Goal: Task Accomplishment & Management: Complete application form

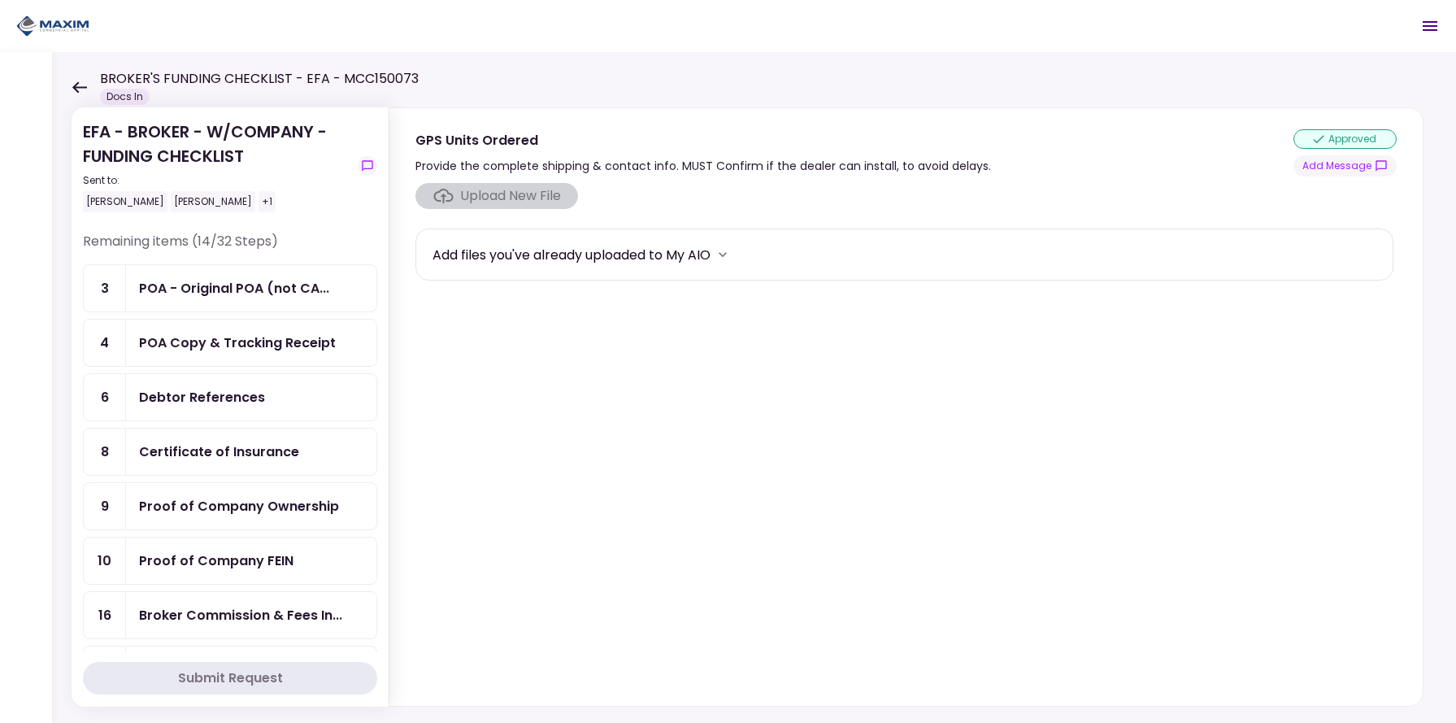
scroll to position [561, 0]
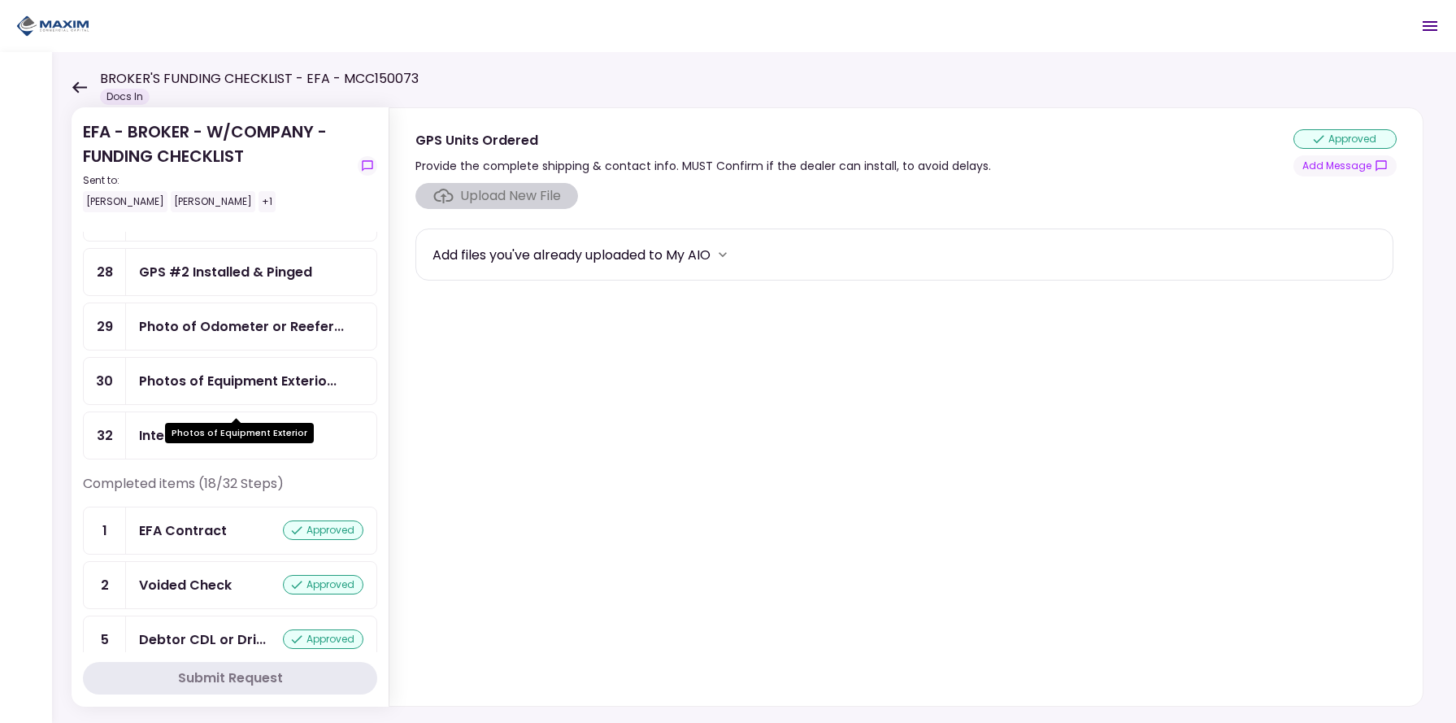
click at [242, 391] on div "Photos of Equipment Exterio..." at bounding box center [238, 381] width 198 height 20
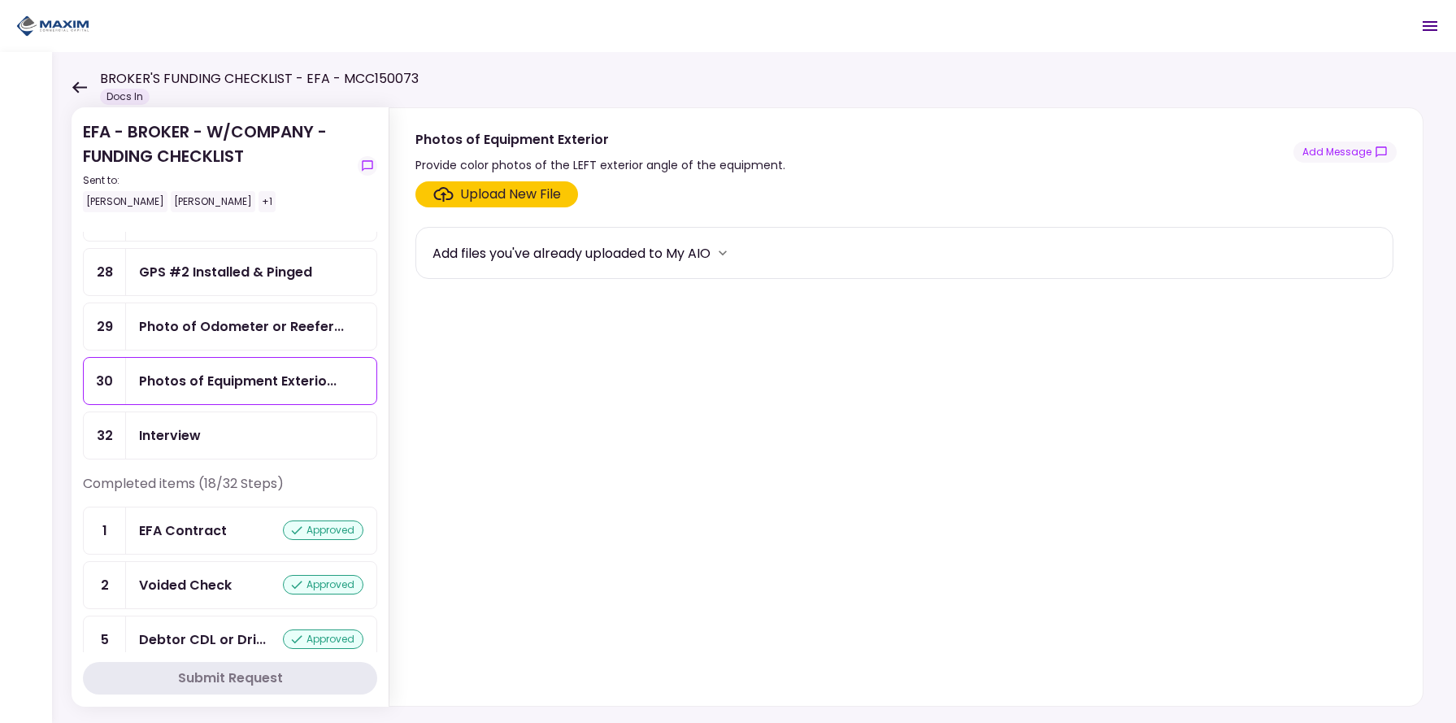
click at [504, 198] on div "Upload New File" at bounding box center [510, 195] width 101 height 20
click at [0, 0] on input "Upload New File" at bounding box center [0, 0] width 0 height 0
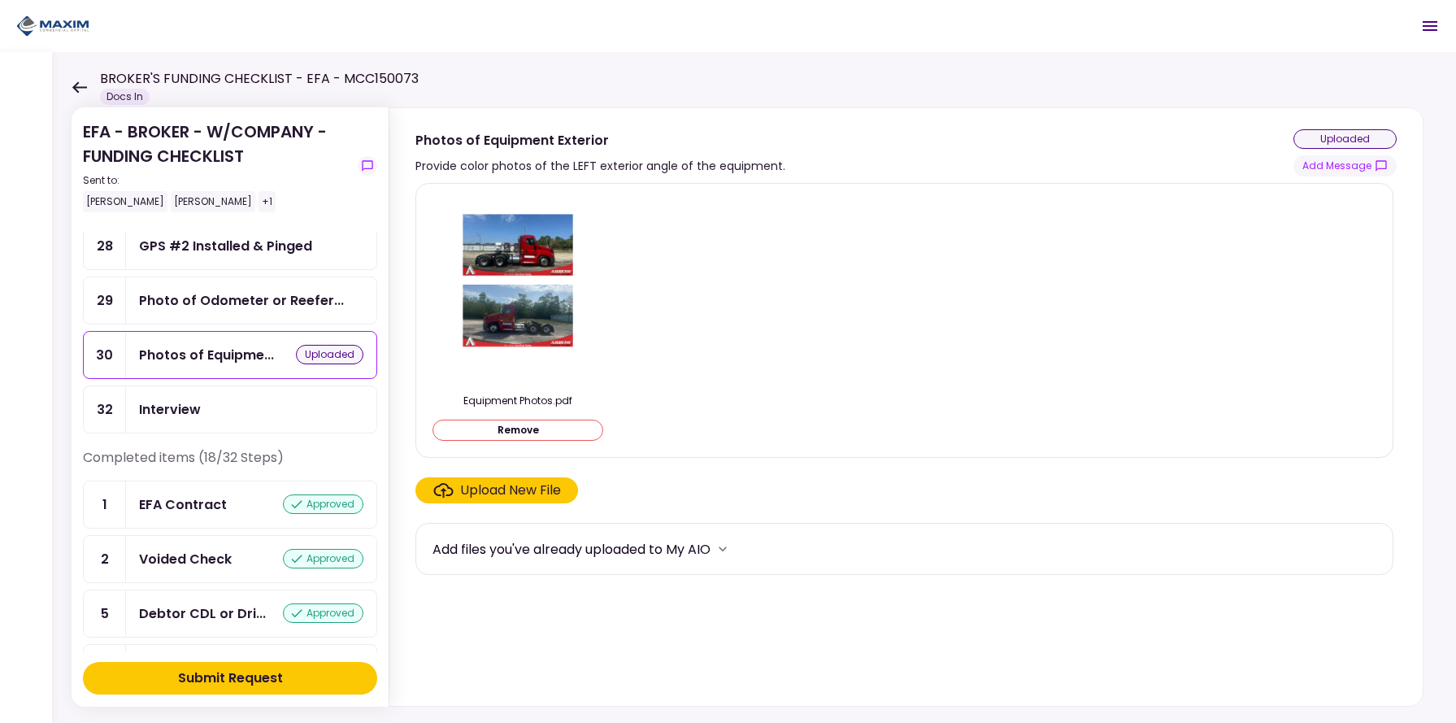
scroll to position [561, 0]
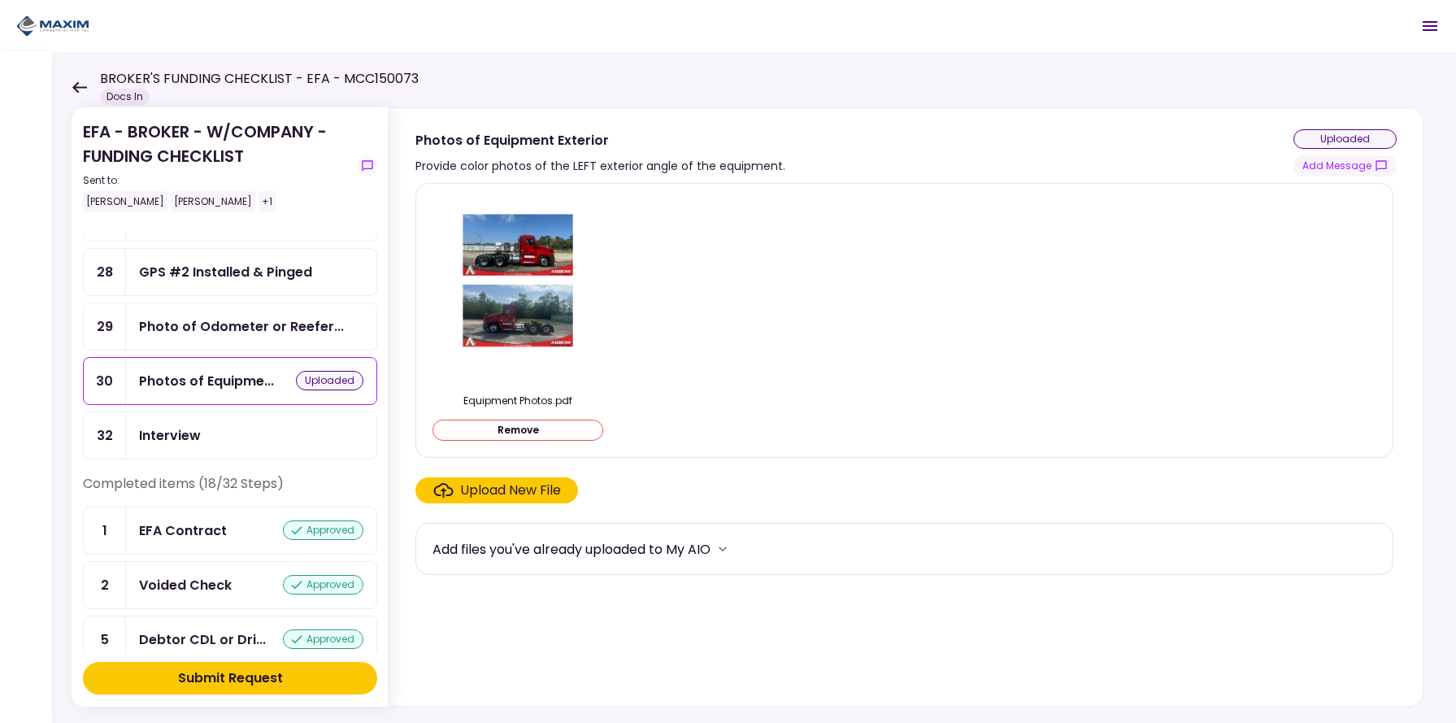
click at [238, 337] on div "Photo of Odometer or Reefer..." at bounding box center [241, 326] width 205 height 20
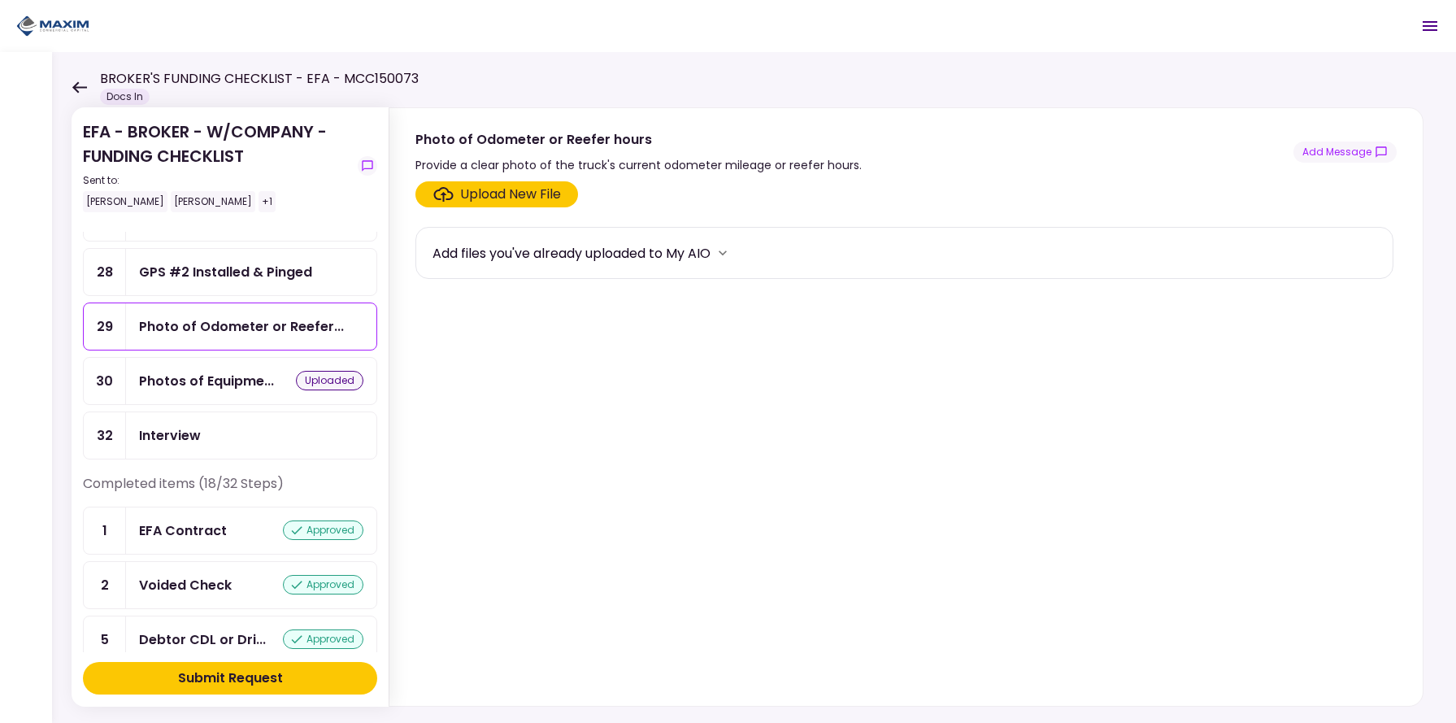
click at [498, 202] on div "Upload New File" at bounding box center [510, 195] width 101 height 20
click at [0, 0] on input "Upload New File" at bounding box center [0, 0] width 0 height 0
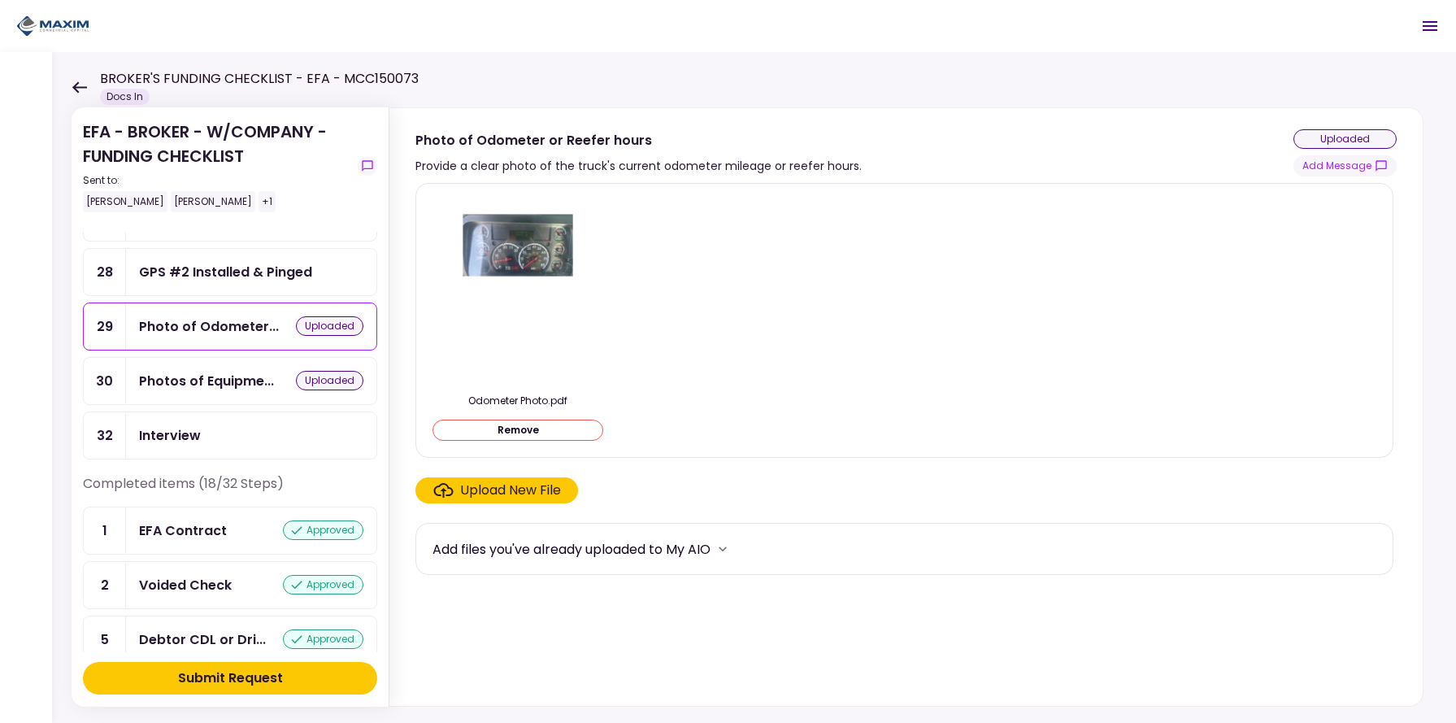
scroll to position [1122, 0]
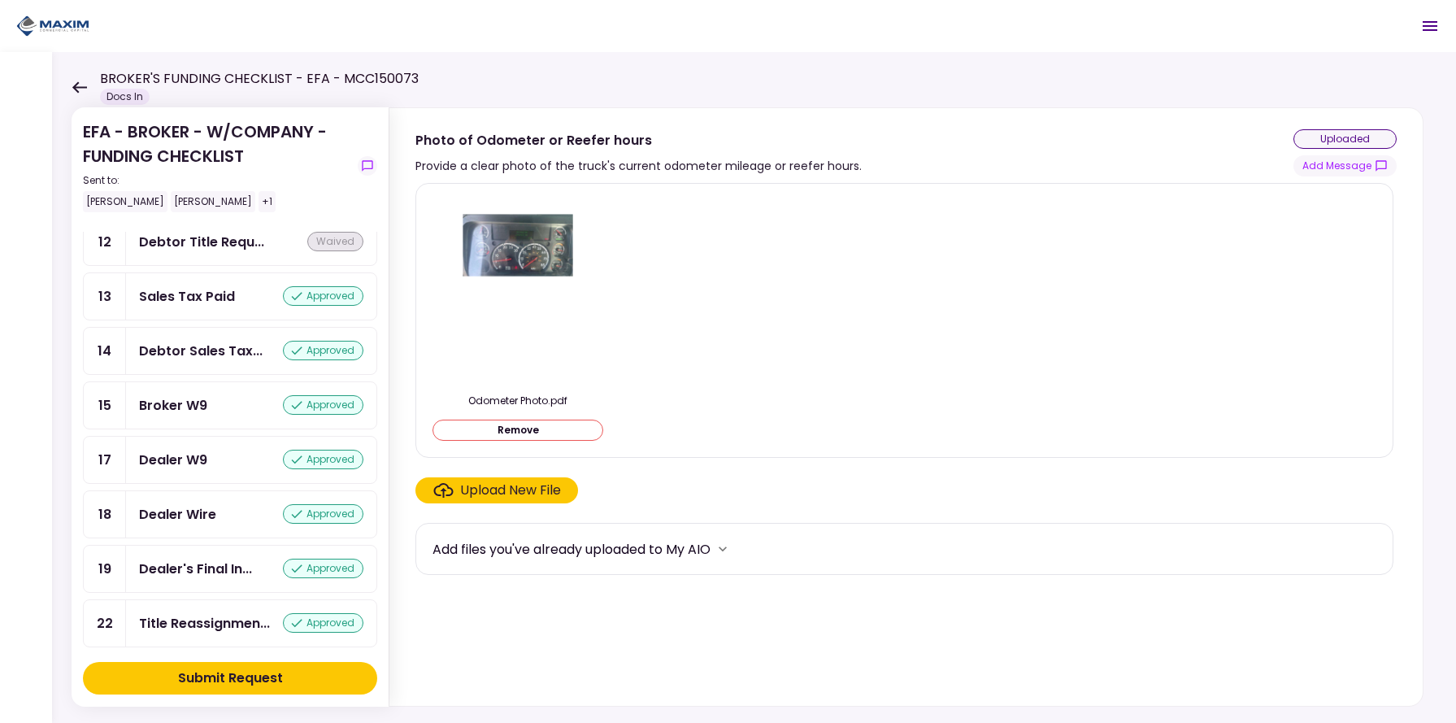
click at [220, 670] on div "Submit Request" at bounding box center [230, 678] width 105 height 20
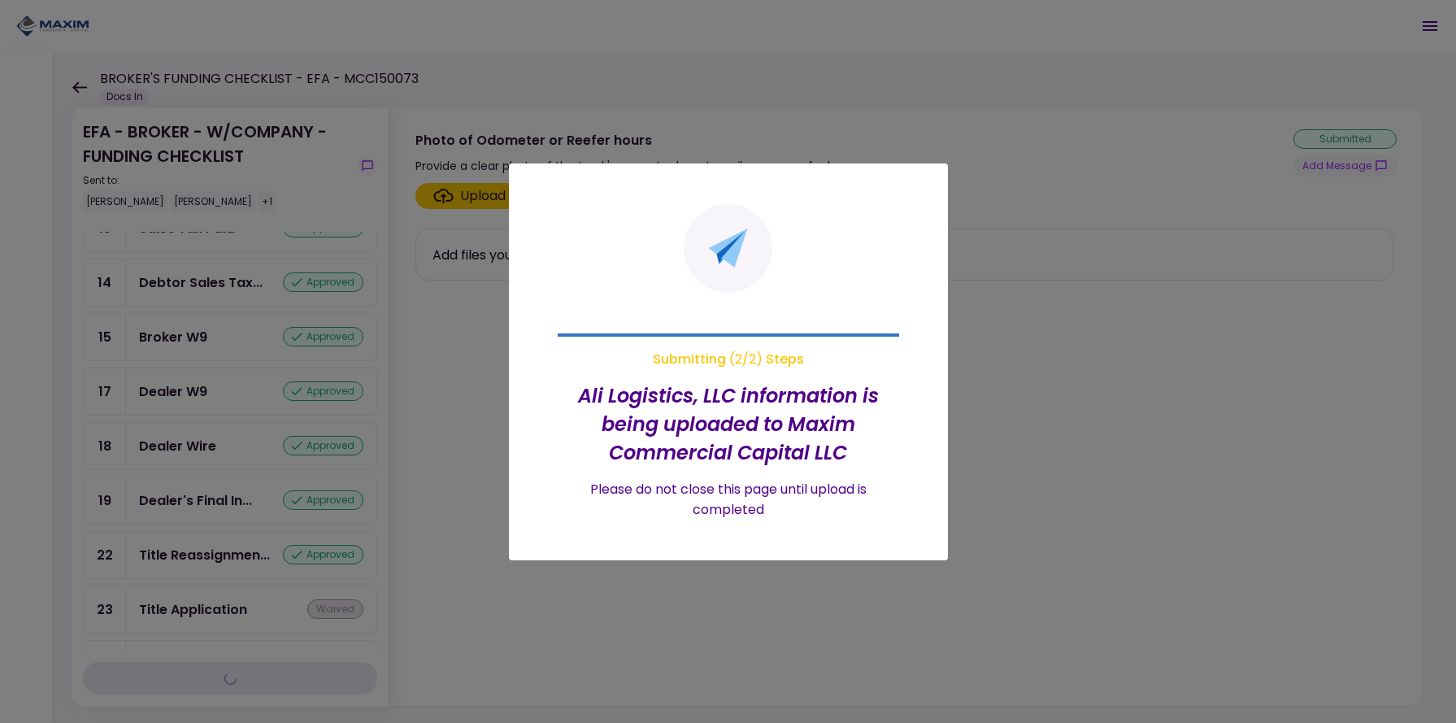
scroll to position [973, 0]
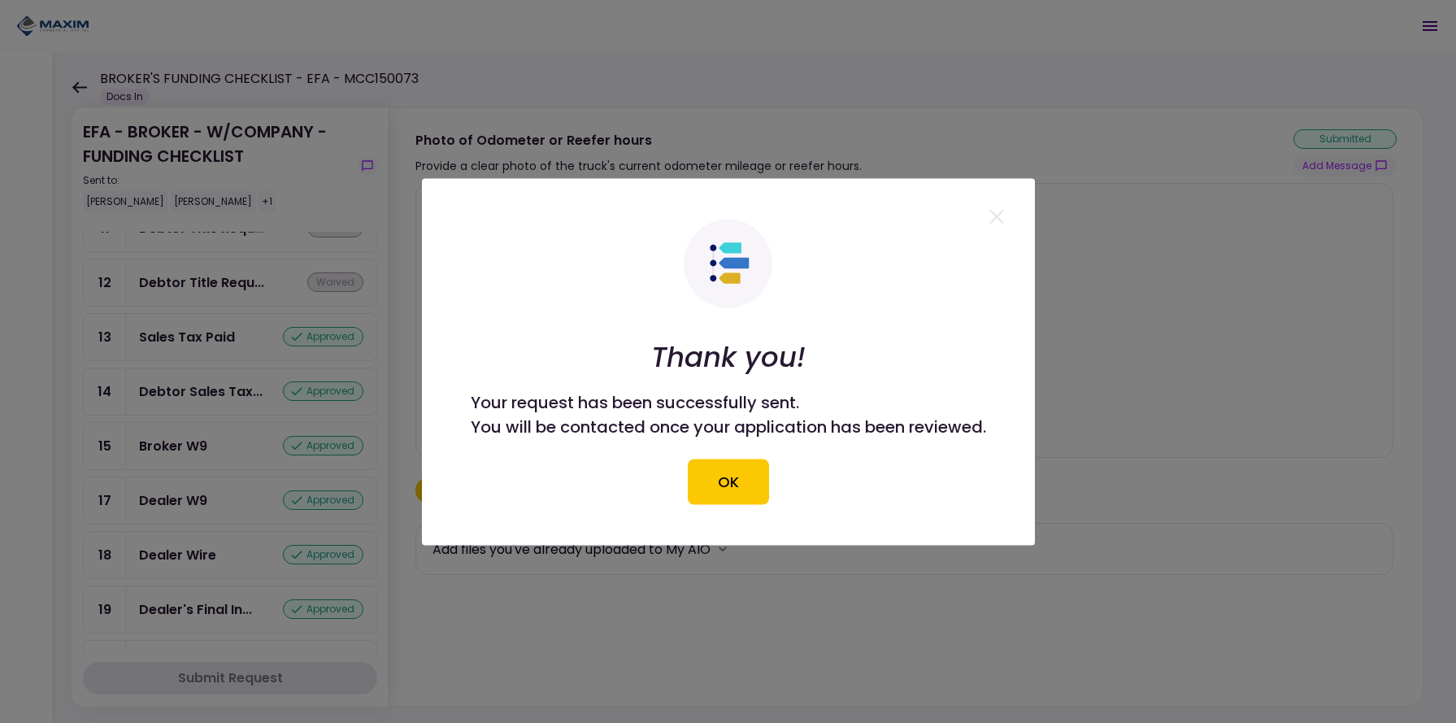
click at [751, 486] on button "OK" at bounding box center [728, 482] width 81 height 46
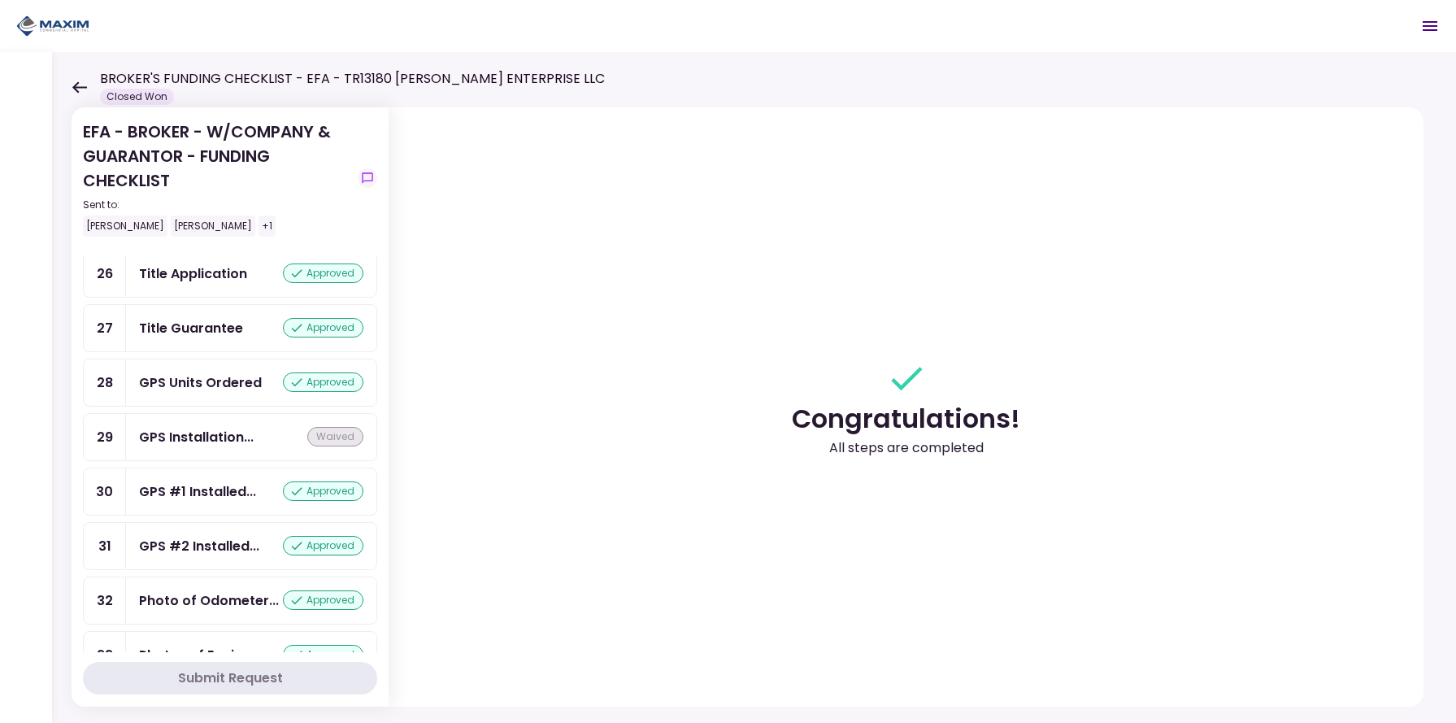
scroll to position [231, 0]
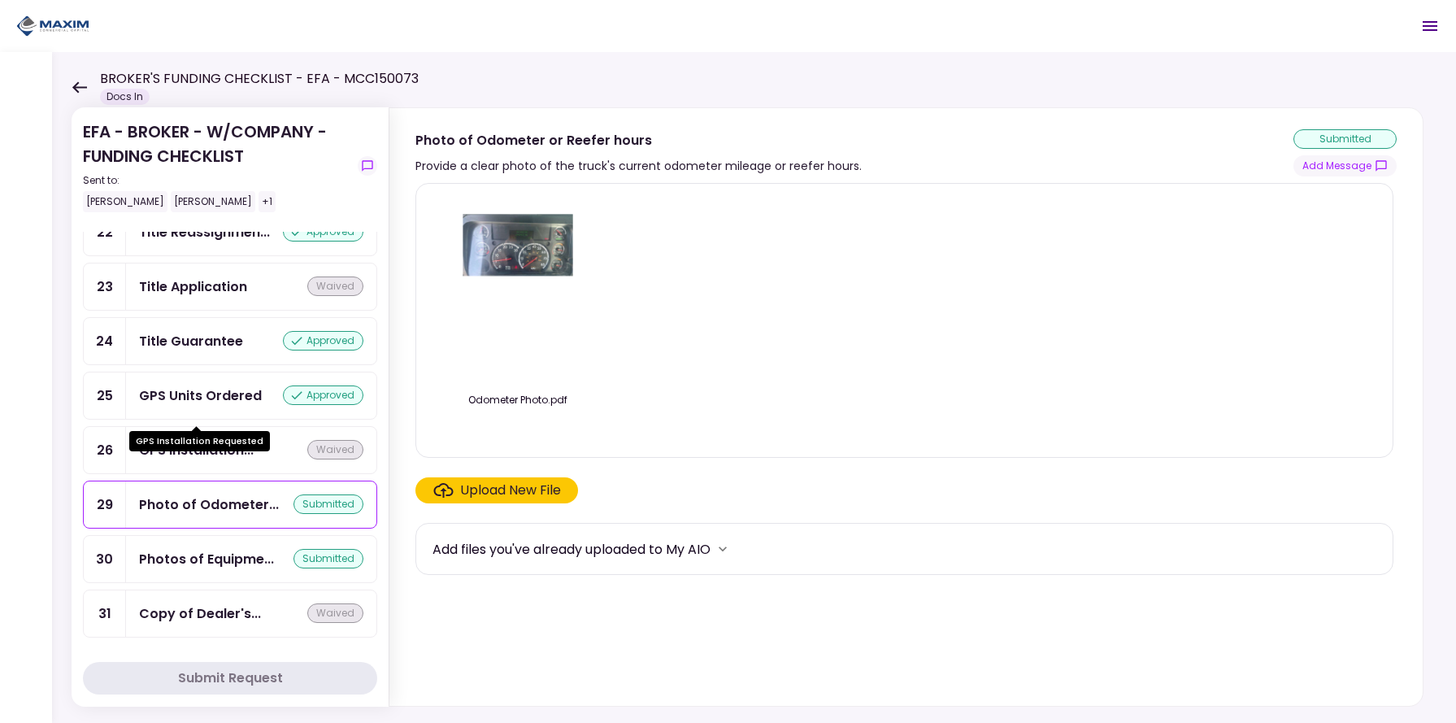
scroll to position [1567, 0]
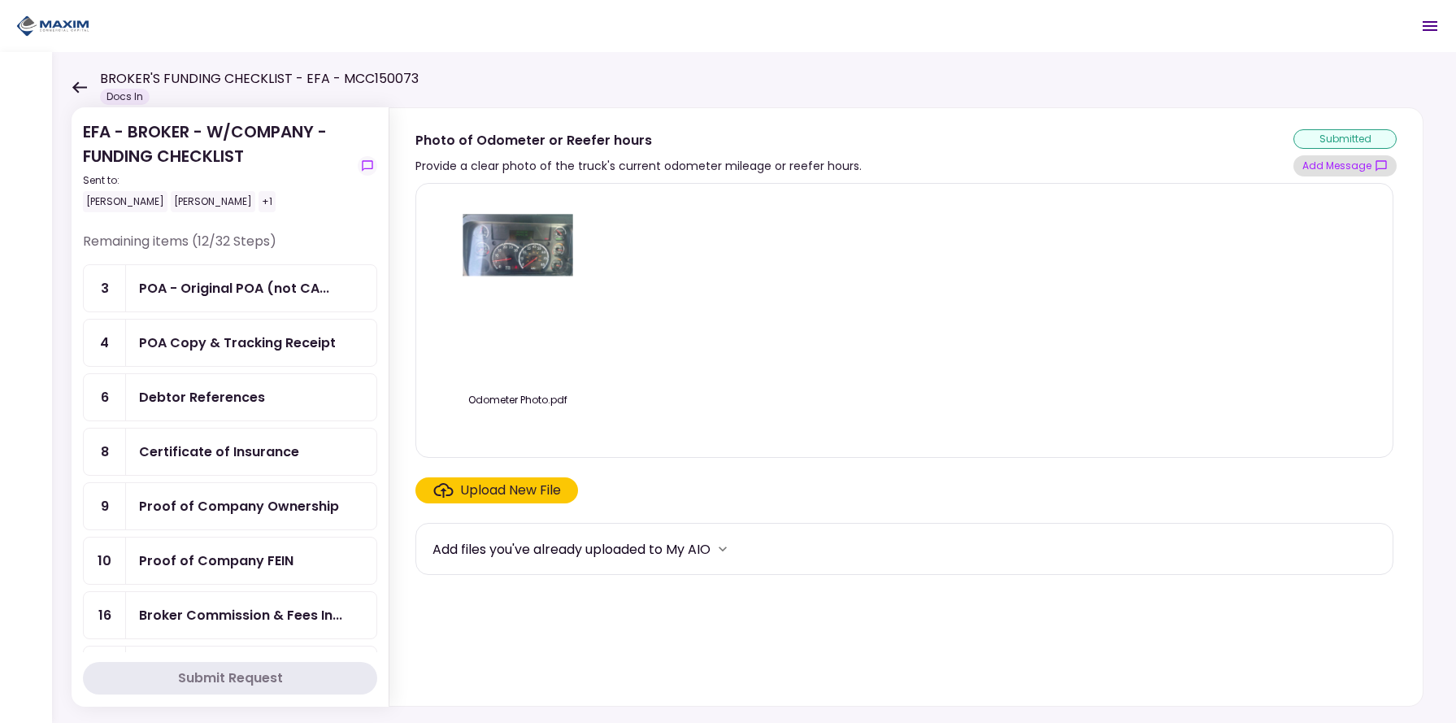
click at [1309, 165] on button "Add Message" at bounding box center [1345, 165] width 103 height 21
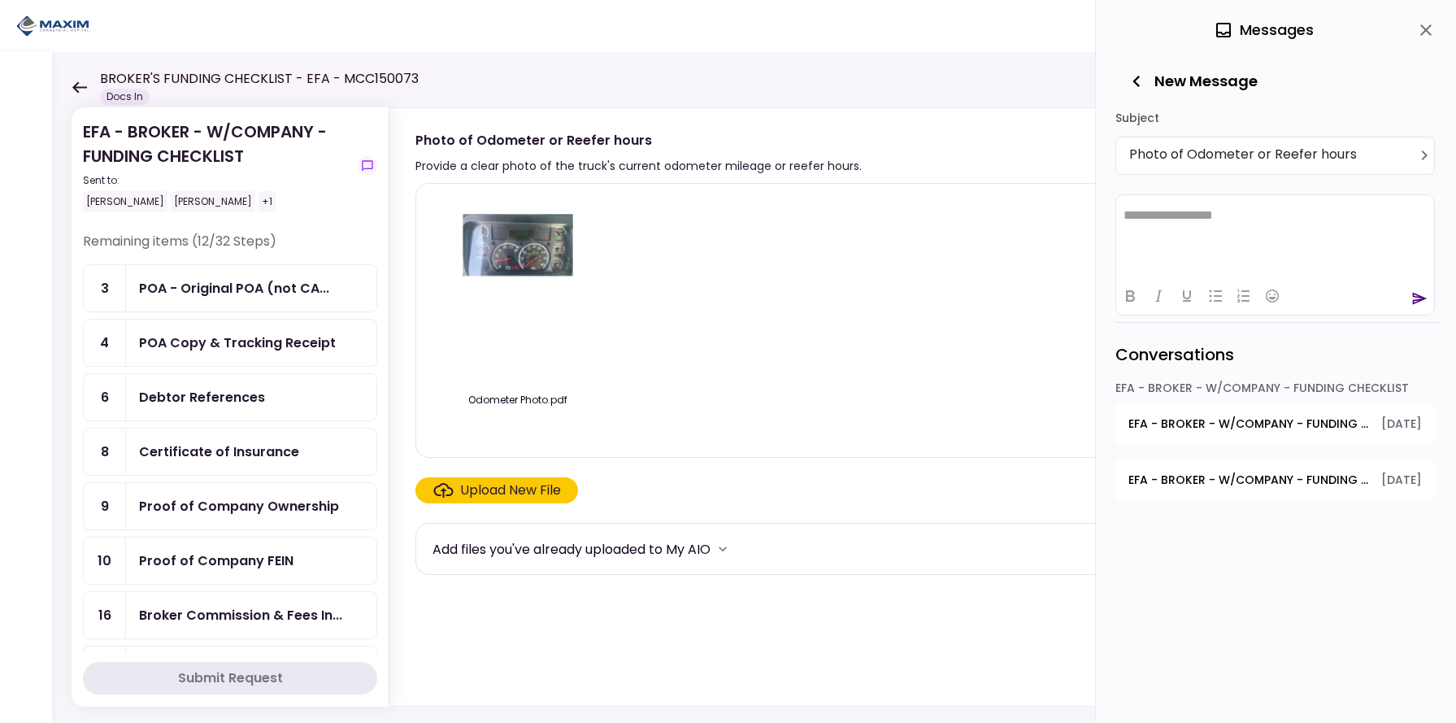
click at [1223, 421] on span "EFA - BROKER - W/COMPANY - FUNDING CHECKLIST - GPS Units Ordered" at bounding box center [1250, 424] width 242 height 17
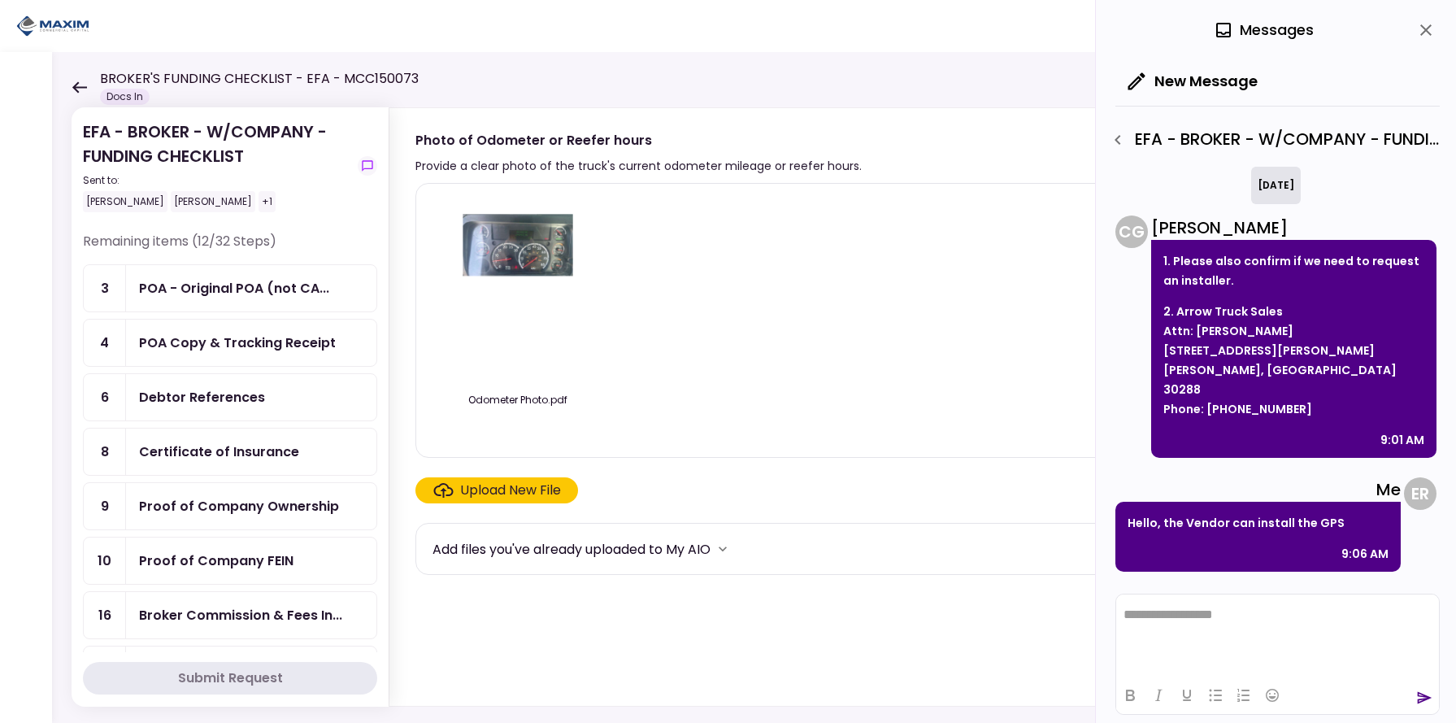
click at [965, 395] on div "Odometer Photo.pdf" at bounding box center [905, 320] width 944 height 247
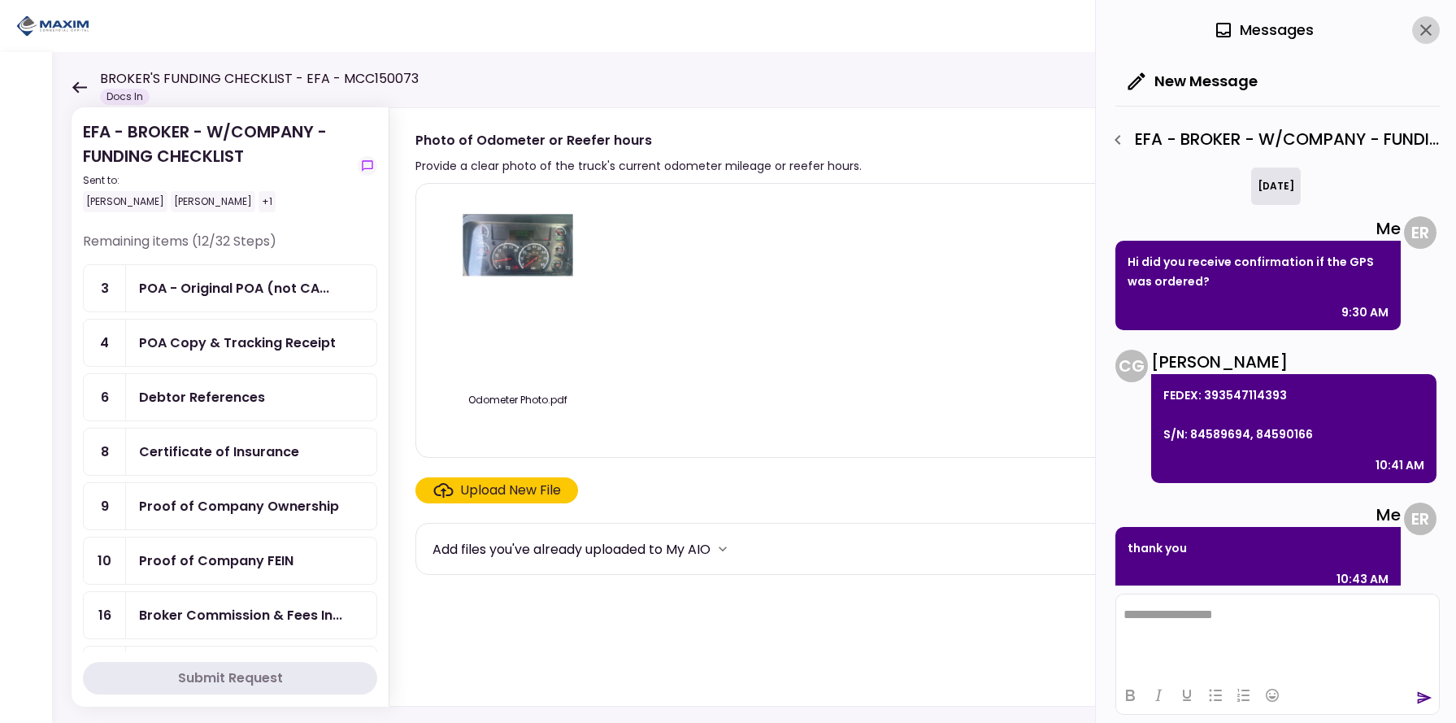
click at [1426, 33] on icon "close" at bounding box center [1427, 30] width 20 height 20
